Goal: Information Seeking & Learning: Learn about a topic

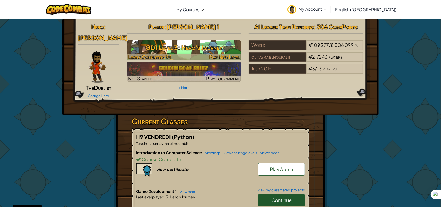
click at [171, 48] on h3 "GD1 Level 3: Hero's Journey" at bounding box center [184, 48] width 114 height 12
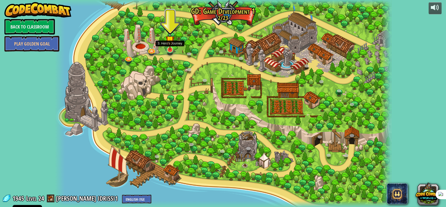
click at [168, 48] on img at bounding box center [170, 40] width 9 height 20
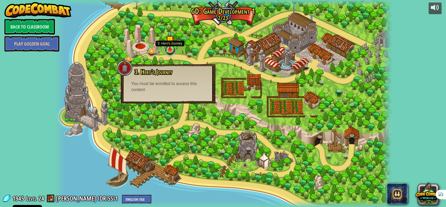
click at [170, 51] on link at bounding box center [170, 50] width 10 height 10
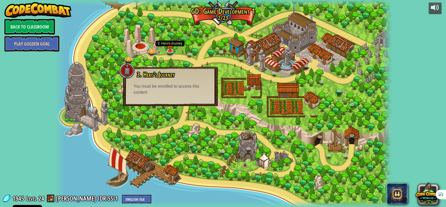
drag, startPoint x: 178, startPoint y: 55, endPoint x: 168, endPoint y: 56, distance: 9.9
click at [178, 56] on div at bounding box center [223, 103] width 337 height 207
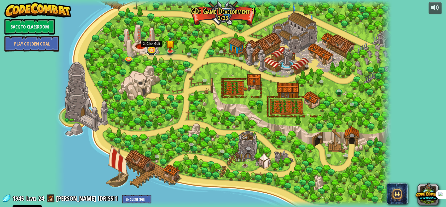
click at [149, 51] on link at bounding box center [151, 50] width 10 height 10
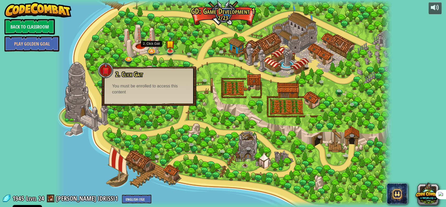
click at [170, 58] on div at bounding box center [223, 103] width 337 height 207
